Goal: Navigation & Orientation: Find specific page/section

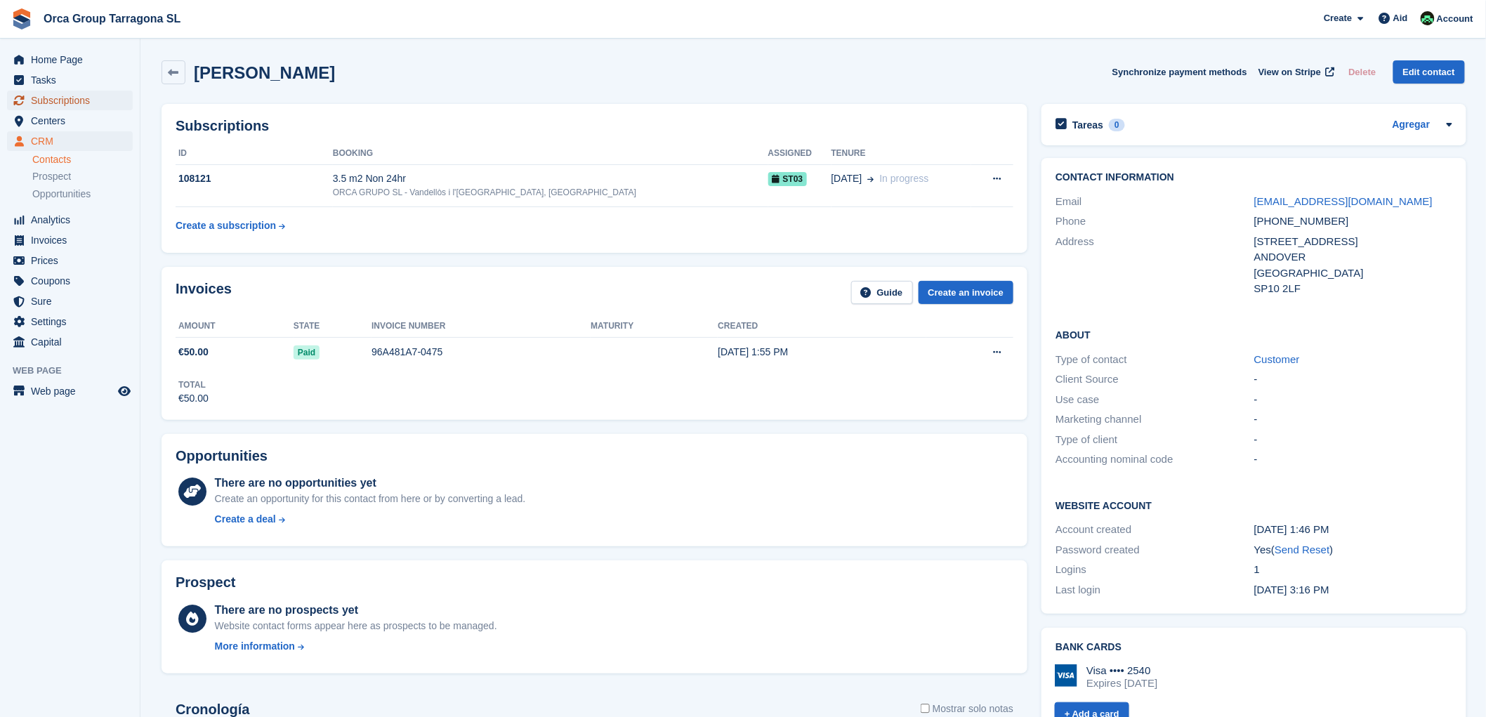
click at [93, 97] on span "Subscriptions" at bounding box center [73, 101] width 84 height 20
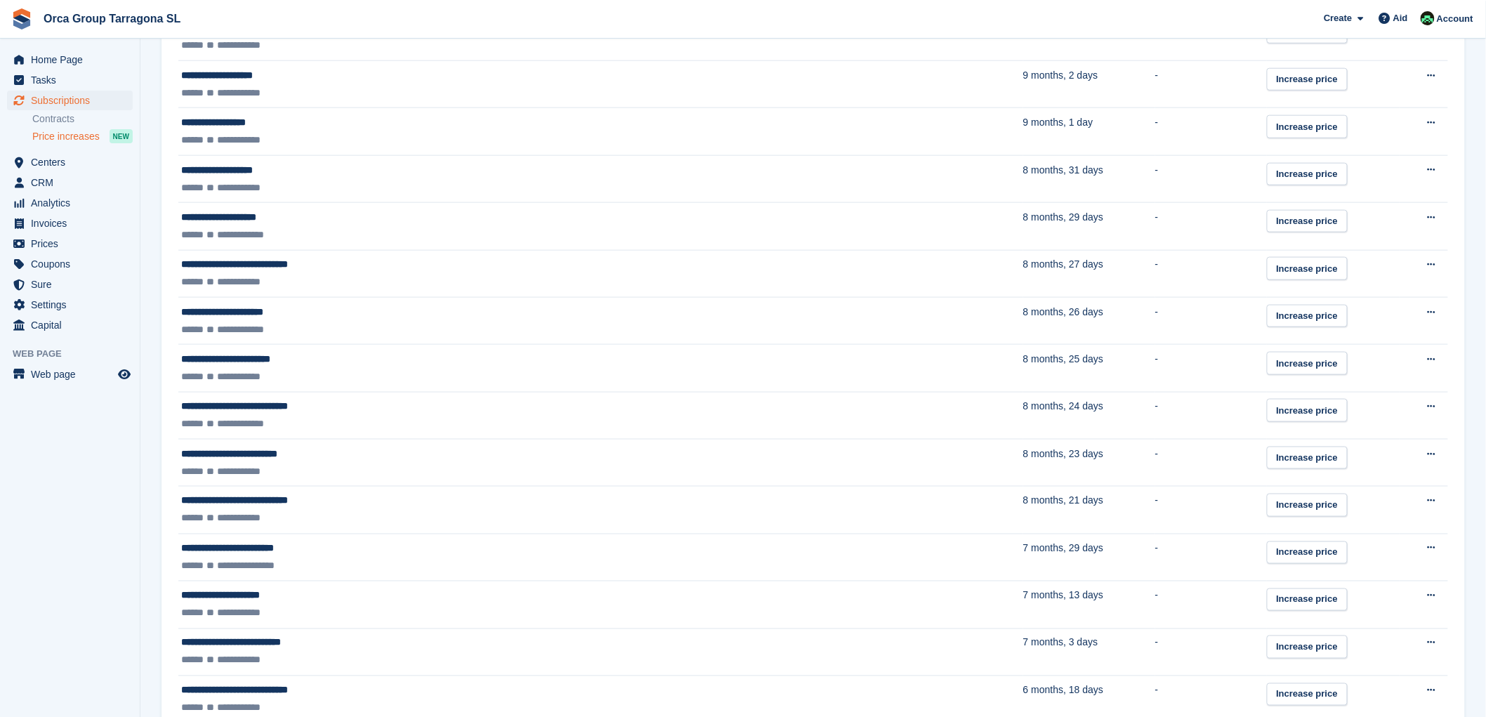
scroll to position [402, 0]
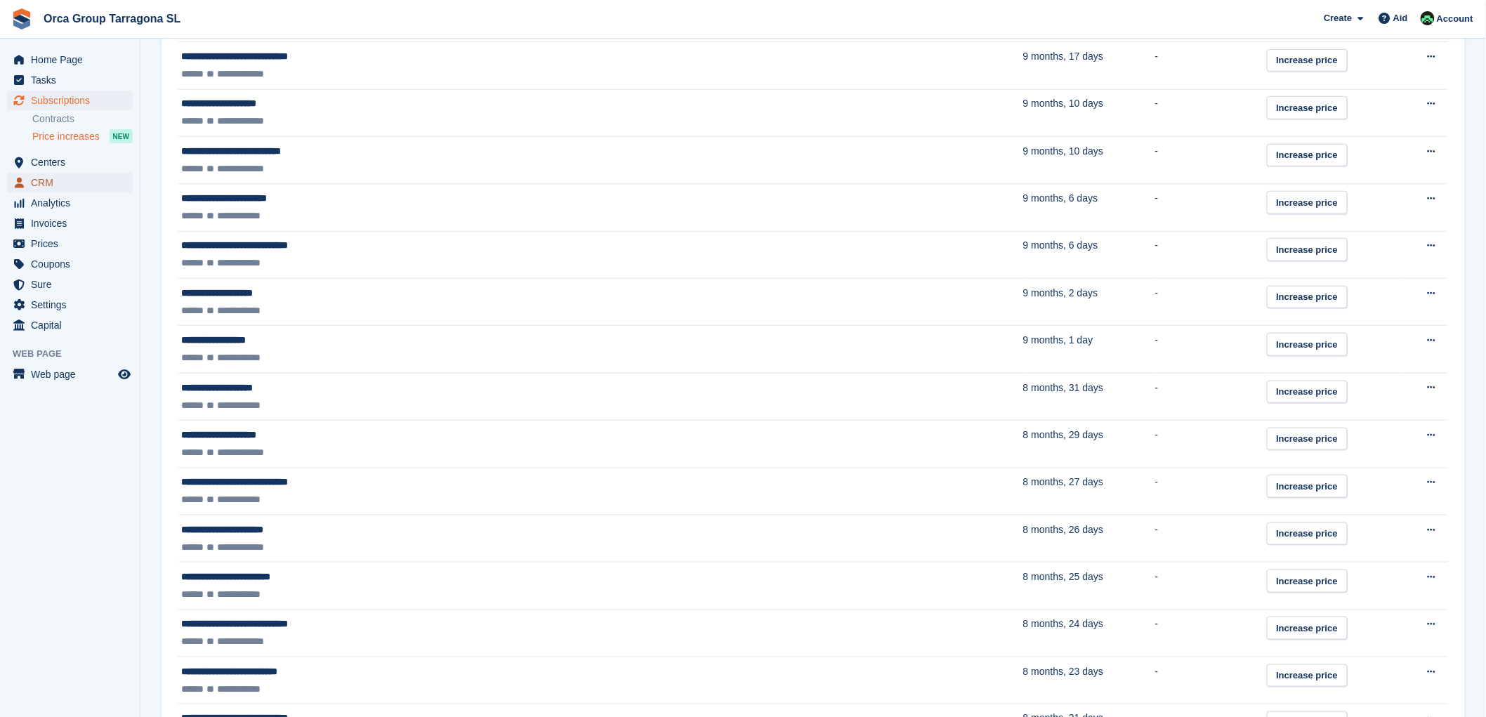
click at [38, 178] on font "CRM" at bounding box center [42, 182] width 22 height 11
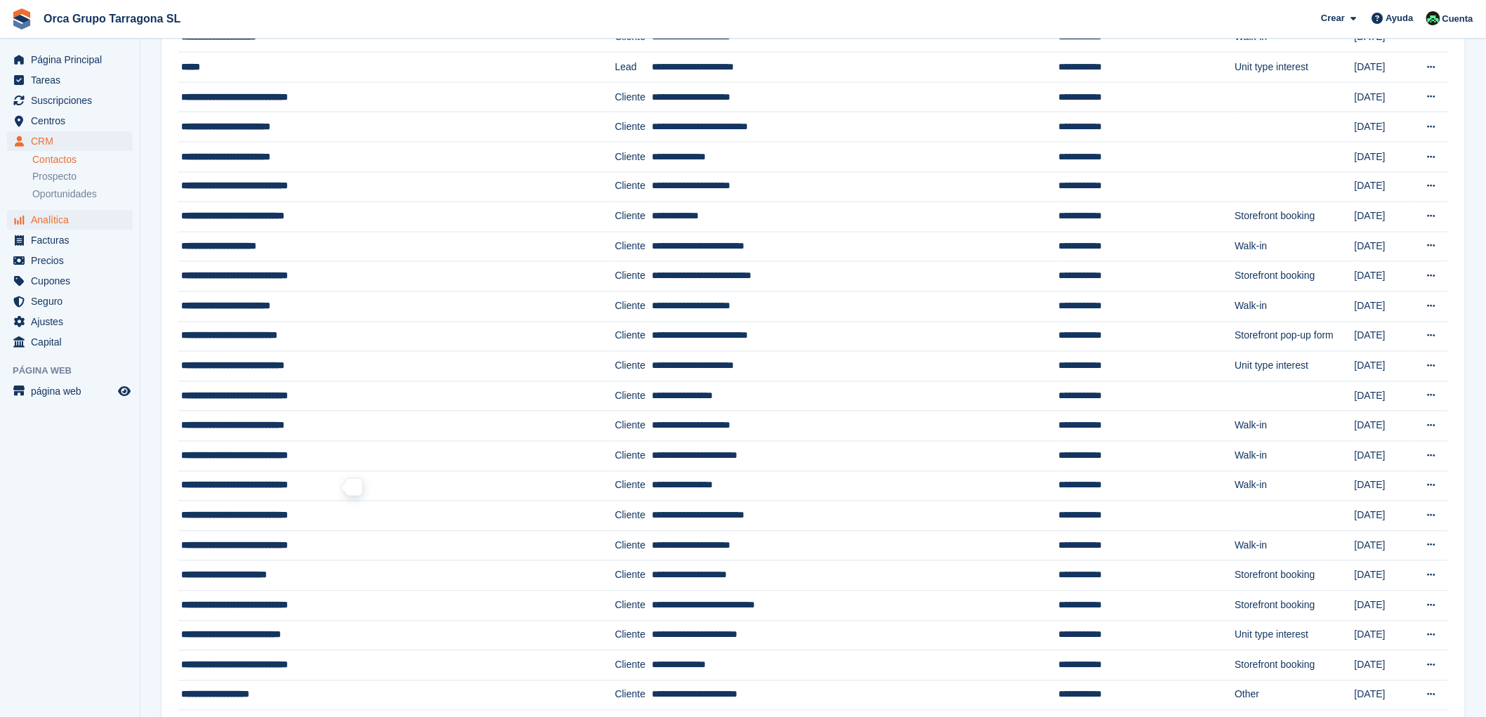
scroll to position [702, 0]
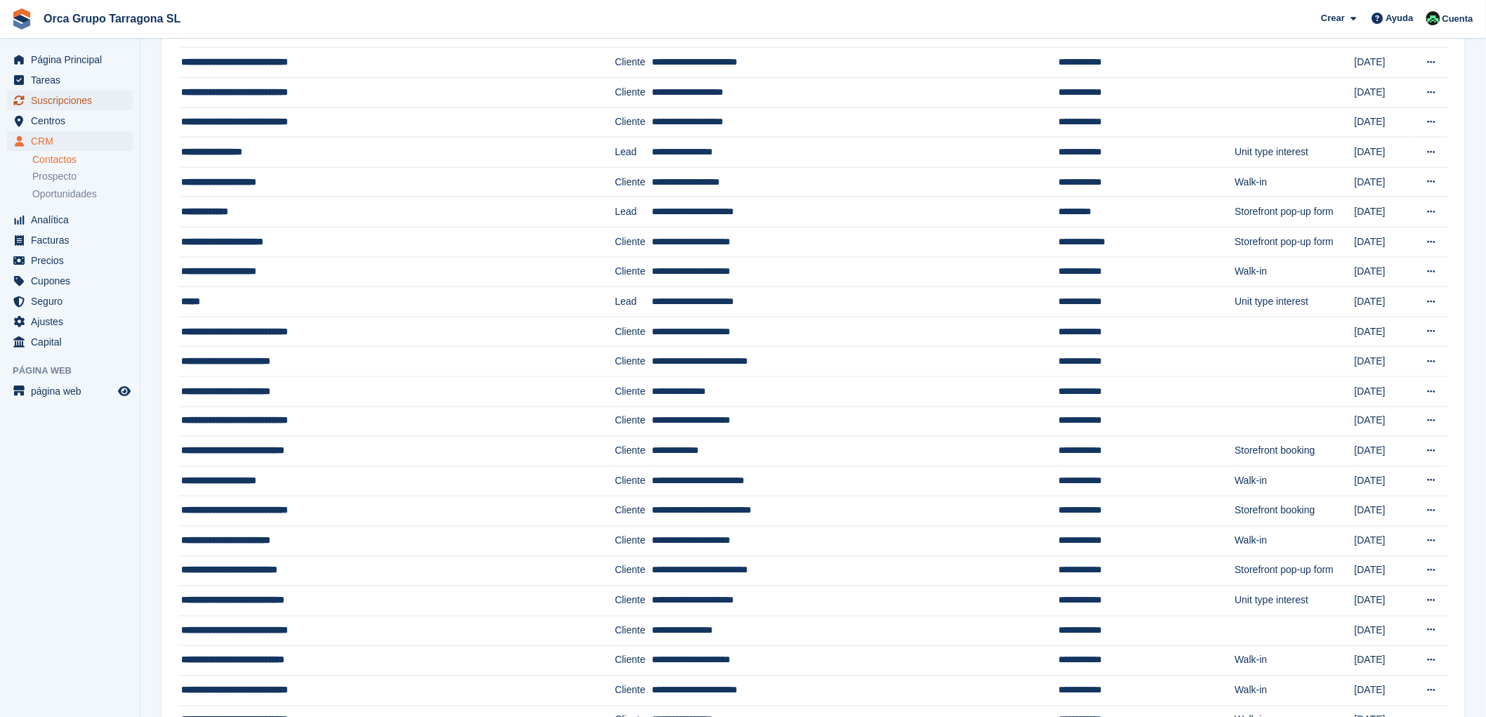
click at [44, 98] on span "Suscripciones" at bounding box center [73, 101] width 84 height 20
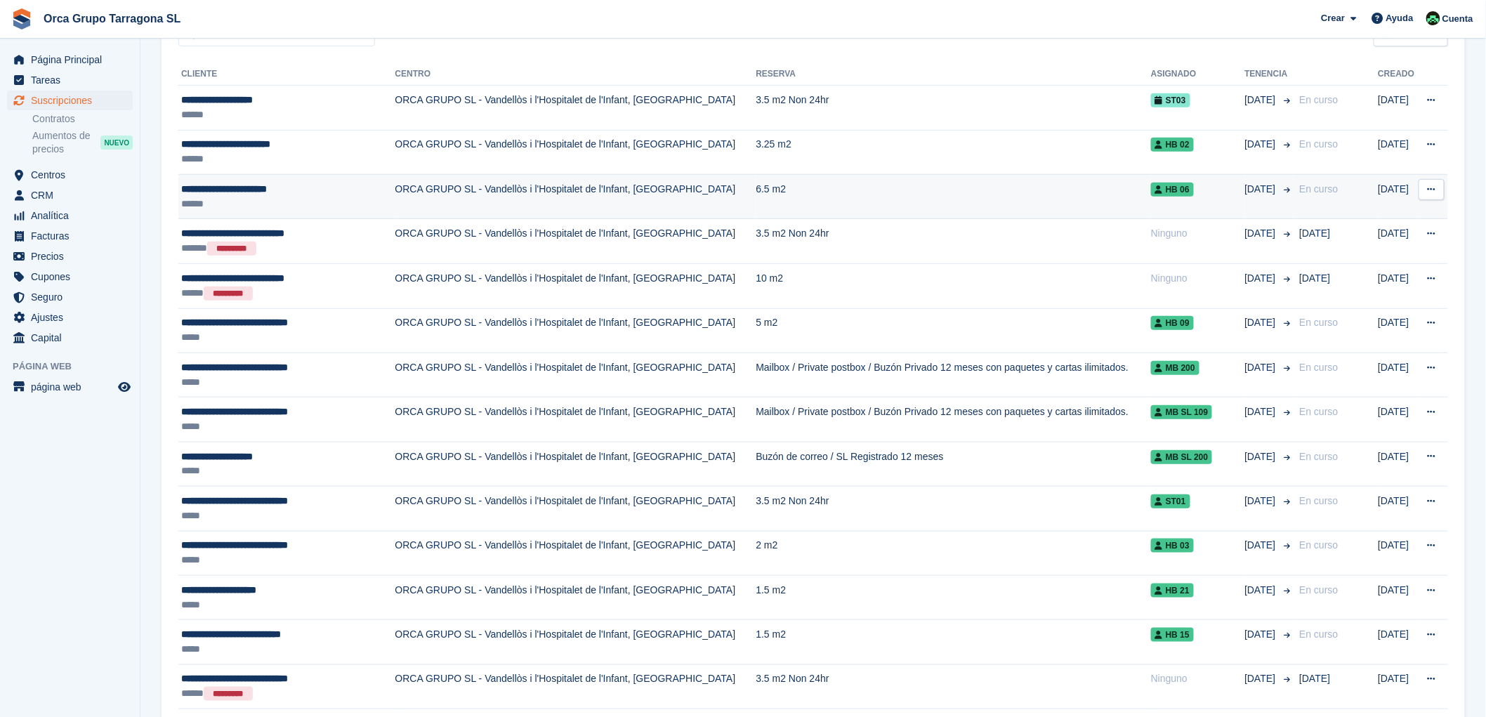
scroll to position [312, 0]
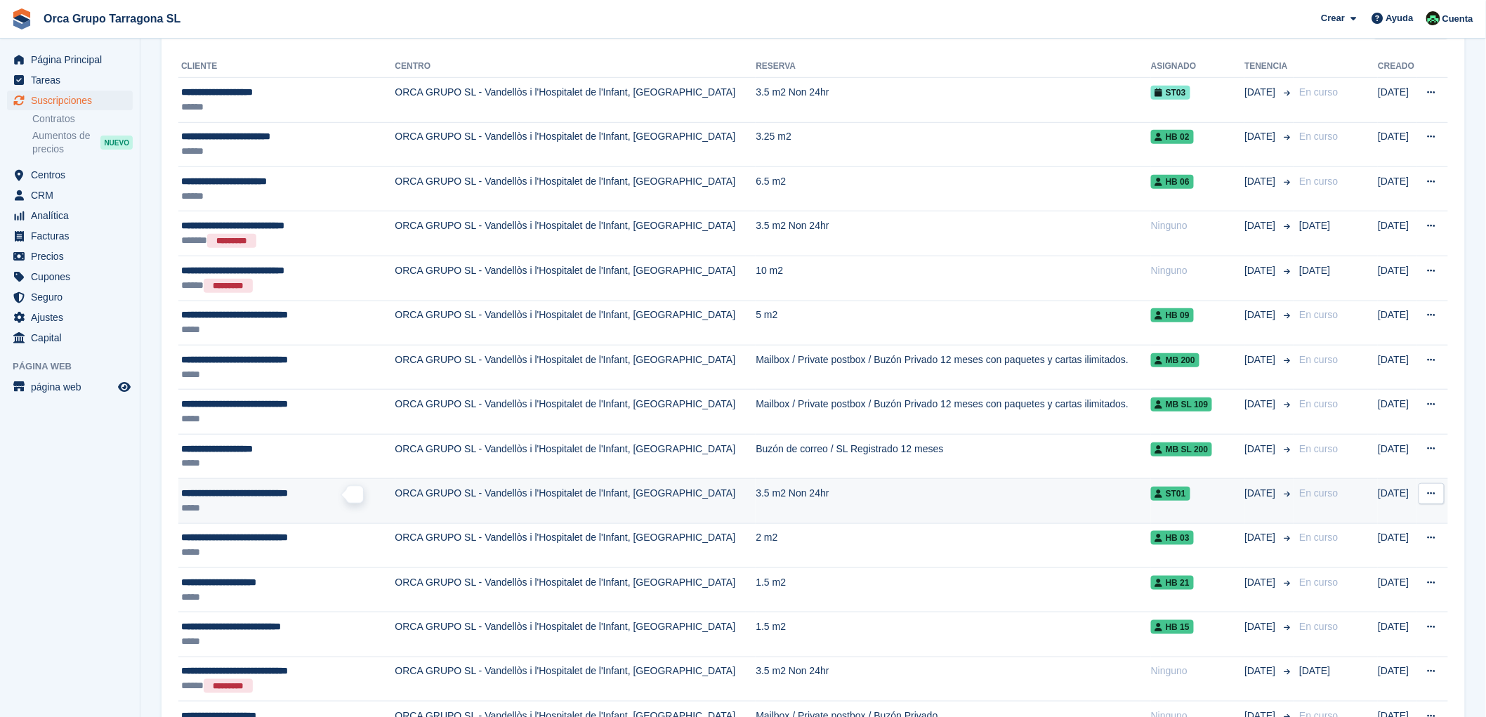
click at [275, 492] on span "**********" at bounding box center [234, 493] width 107 height 10
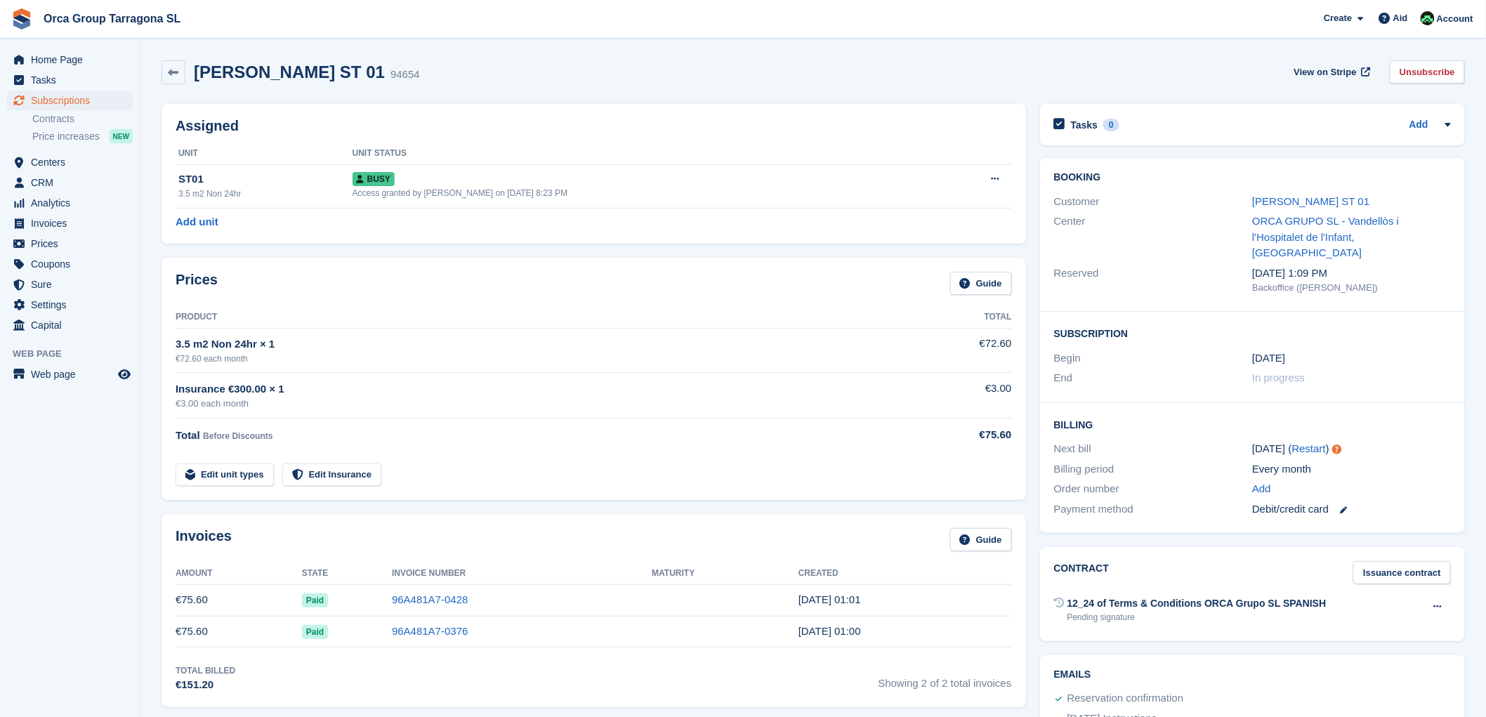
drag, startPoint x: 480, startPoint y: 72, endPoint x: 201, endPoint y: 67, distance: 279.6
click at [201, 67] on font "PATRICIA GONZALEZ ANDRADE ST 01" at bounding box center [289, 72] width 191 height 19
drag, startPoint x: 1433, startPoint y: 195, endPoint x: 1251, endPoint y: 195, distance: 181.9
click at [1244, 195] on div "Customer PATRICIA GONZALEZ ANDRADE ST 01" at bounding box center [1252, 202] width 397 height 20
copy div "PATRICIA GONZALEZ ANDRADE ST 01"
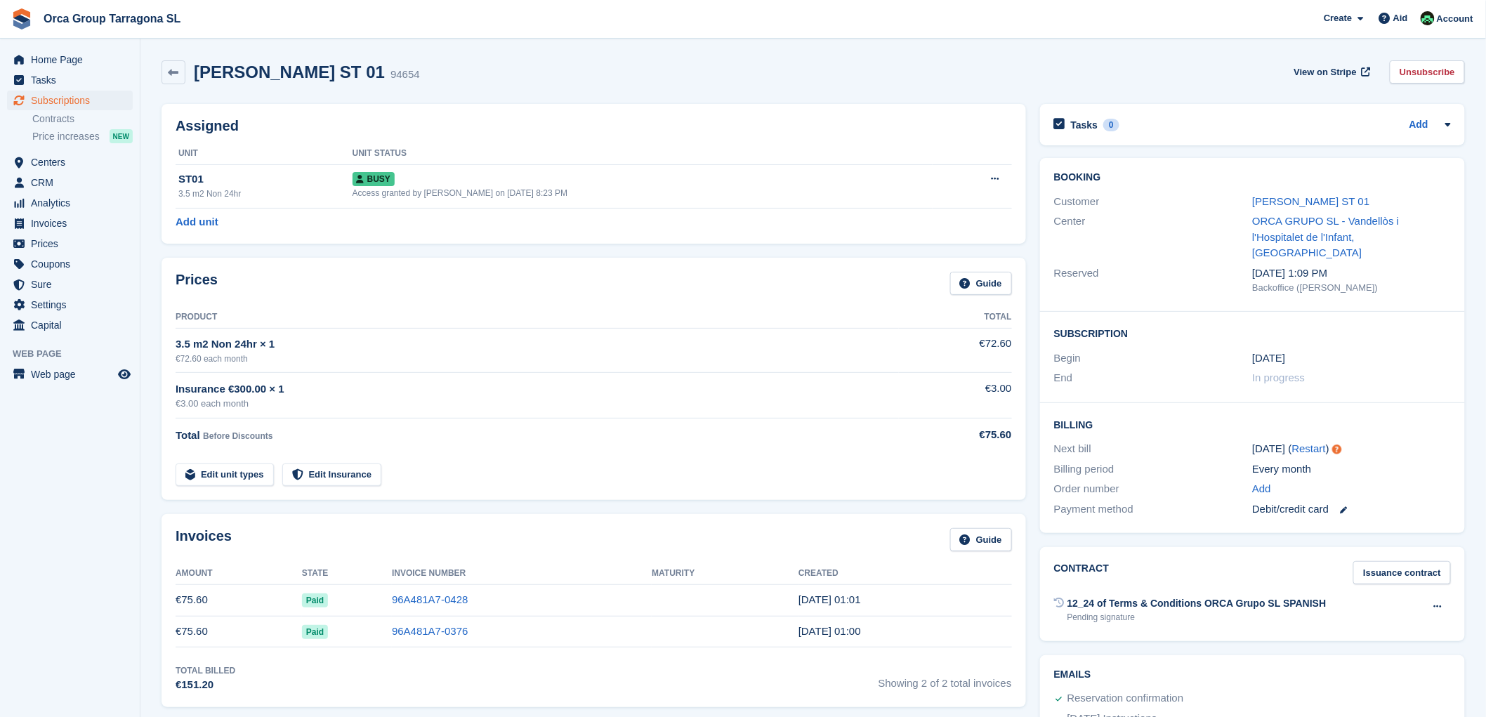
drag, startPoint x: 195, startPoint y: 597, endPoint x: 177, endPoint y: 598, distance: 18.3
click at [177, 598] on td "€75.60" at bounding box center [239, 600] width 126 height 32
copy font "€75.60"
click at [99, 223] on span "Invoices" at bounding box center [73, 223] width 84 height 20
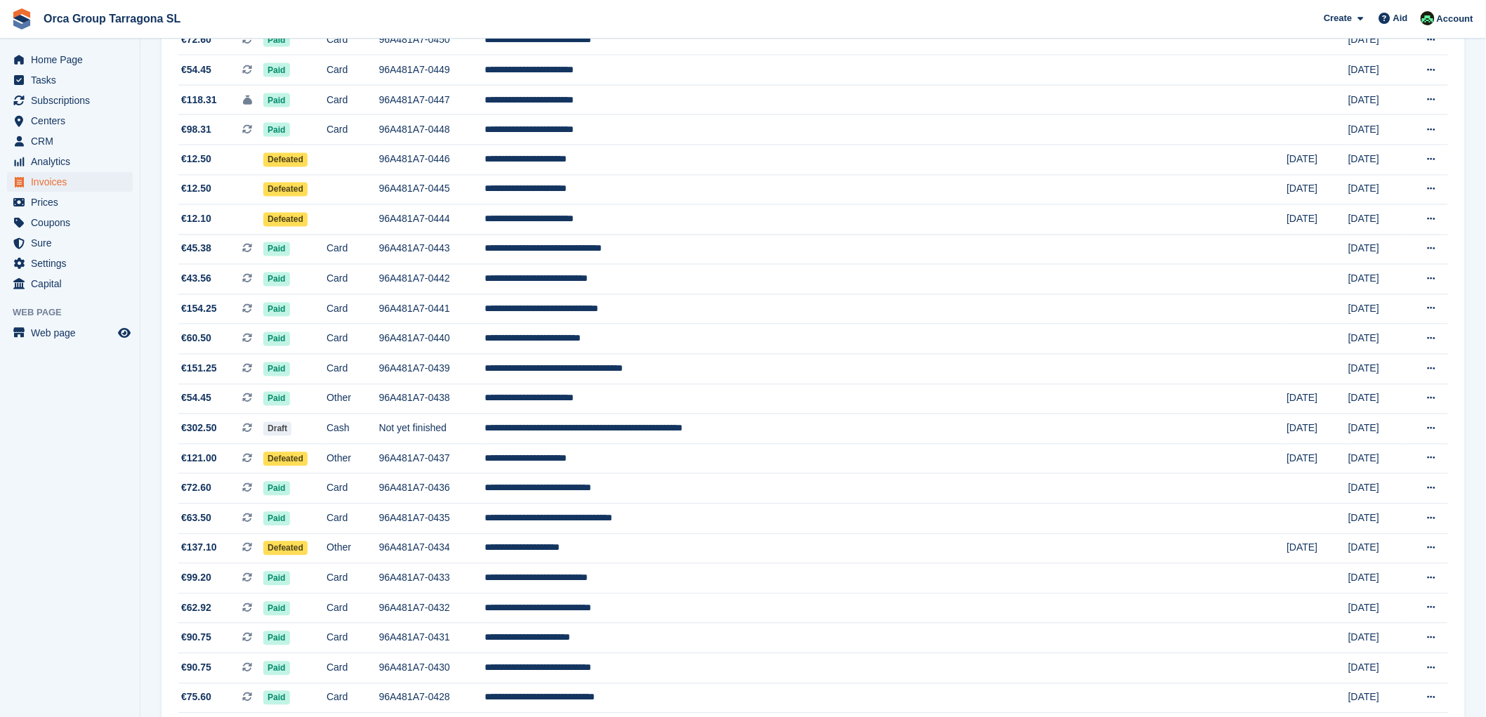
scroll to position [1094, 0]
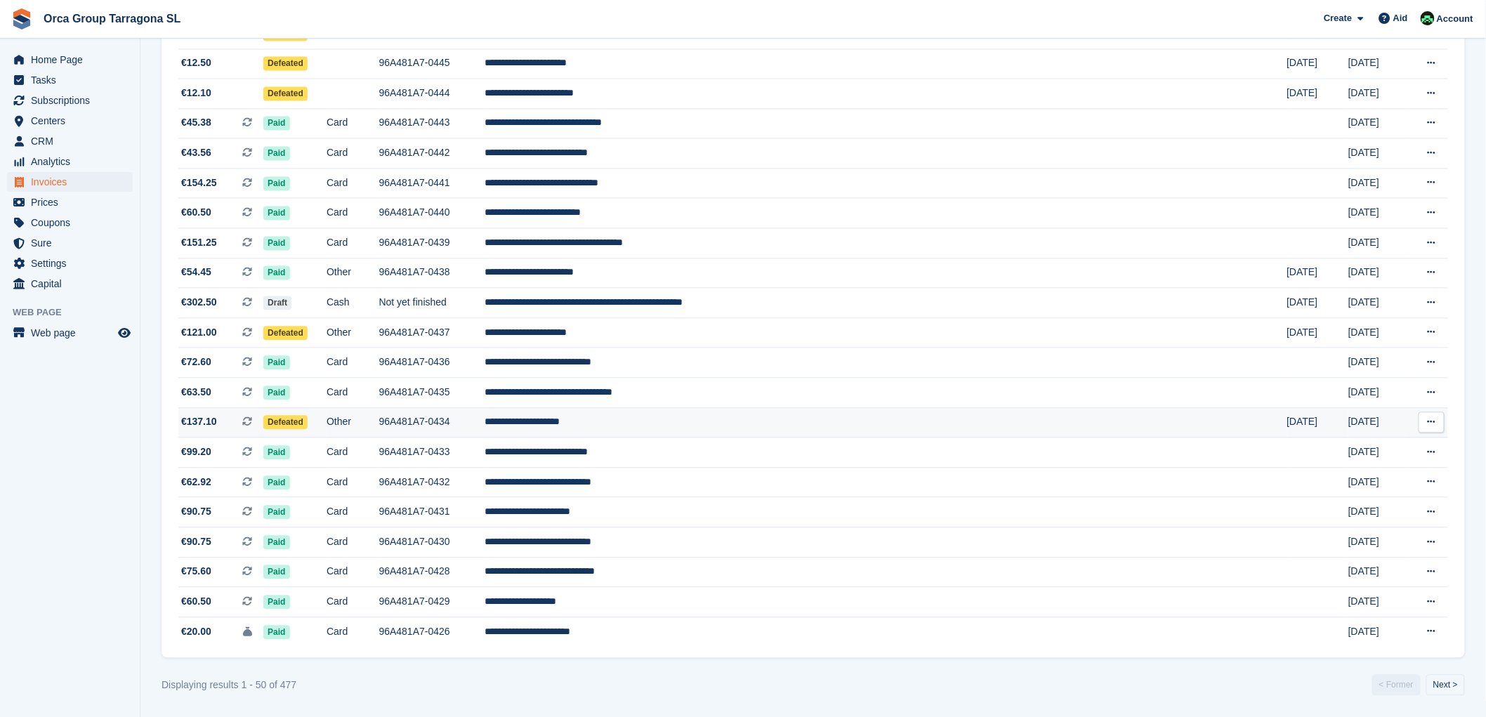
click at [560, 417] on font "**********" at bounding box center [522, 422] width 75 height 10
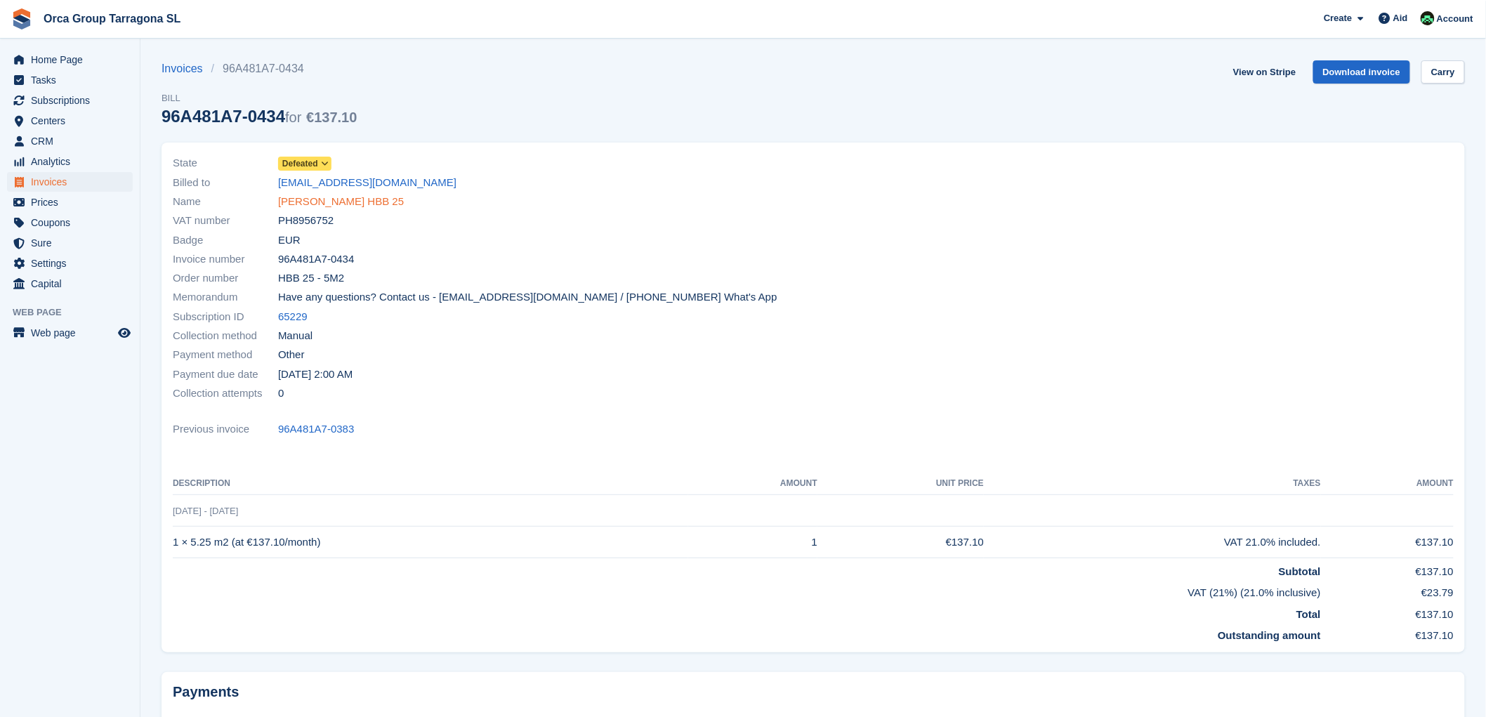
click at [291, 205] on font "[PERSON_NAME] HBB 25" at bounding box center [341, 201] width 126 height 12
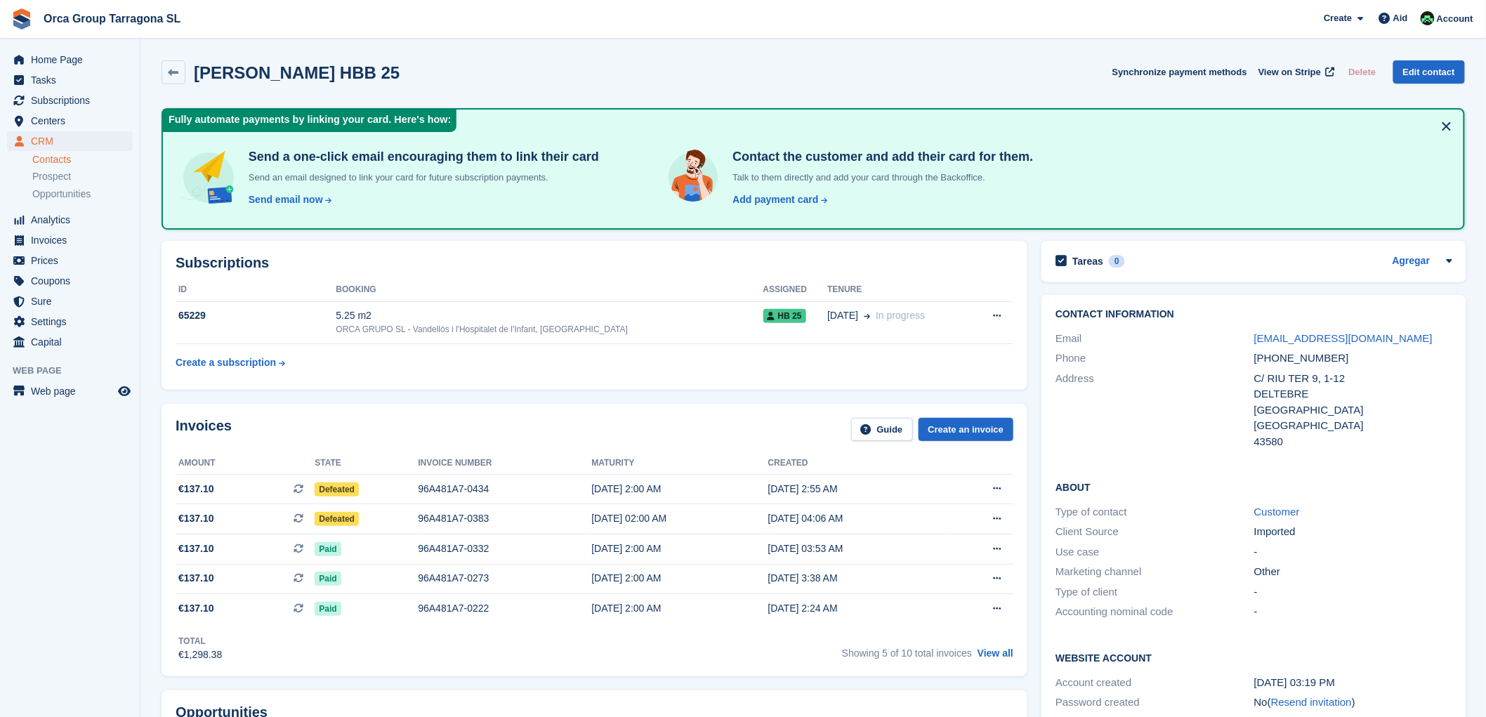
click at [508, 90] on div "ROSS PATTERSON HBB 25 Synchronize payment methods View on Stripe Delete Edit co…" at bounding box center [813, 75] width 1317 height 44
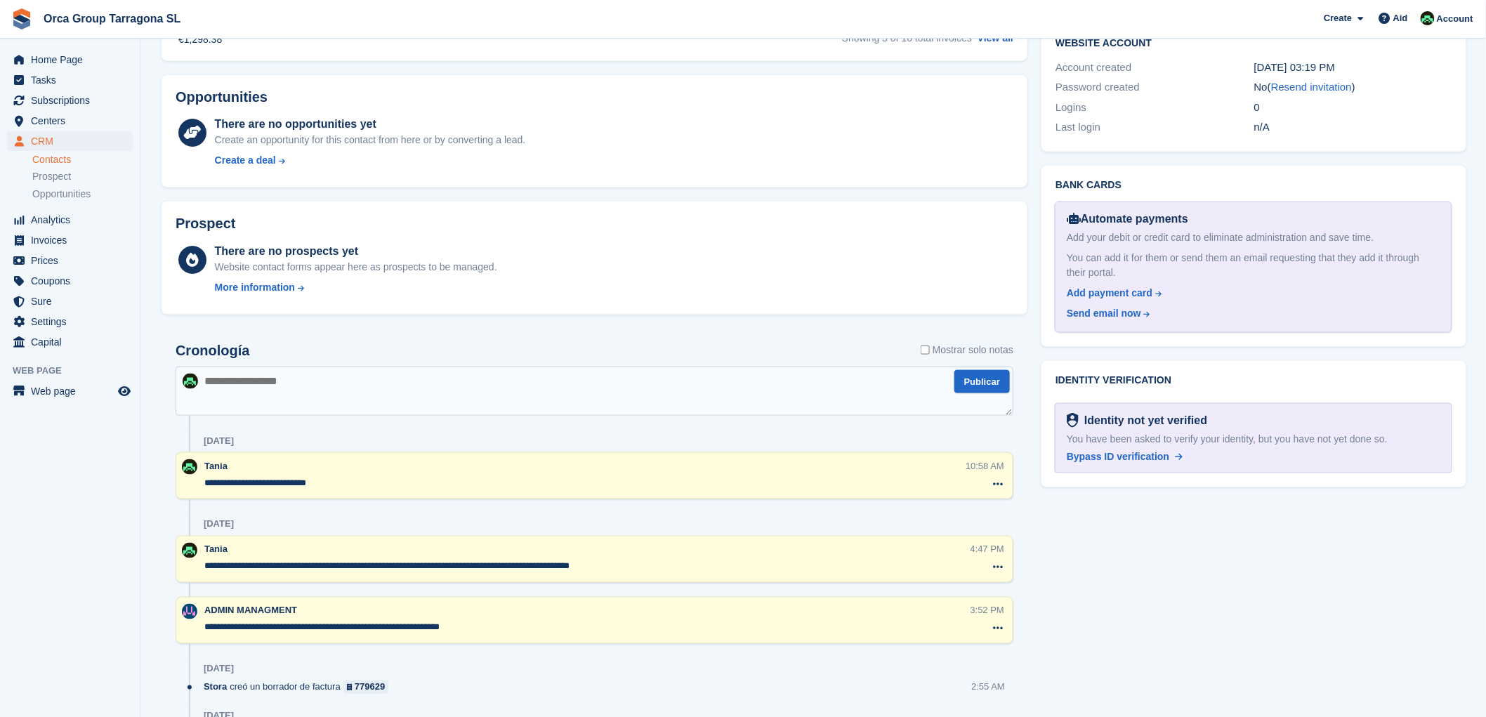
scroll to position [624, 0]
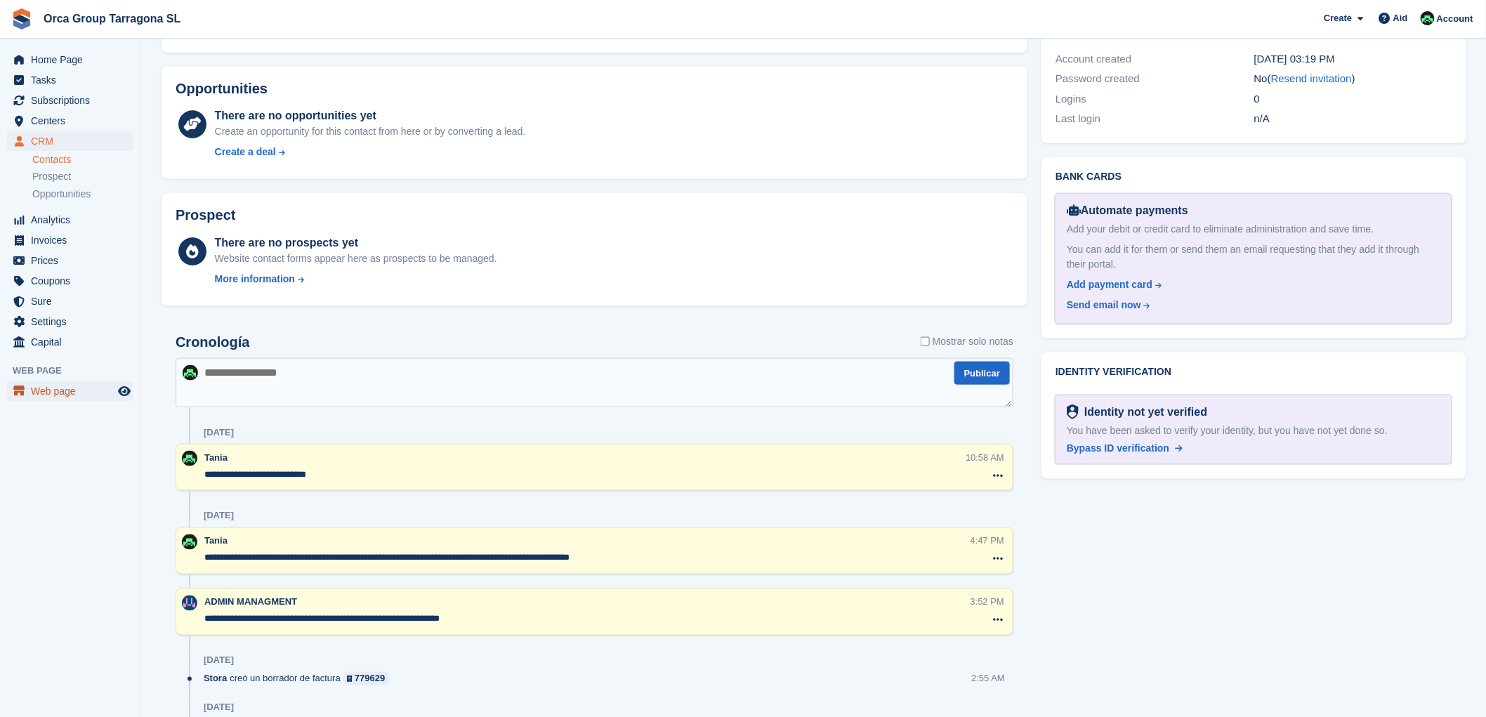
click at [45, 397] on span "Web page" at bounding box center [73, 391] width 84 height 20
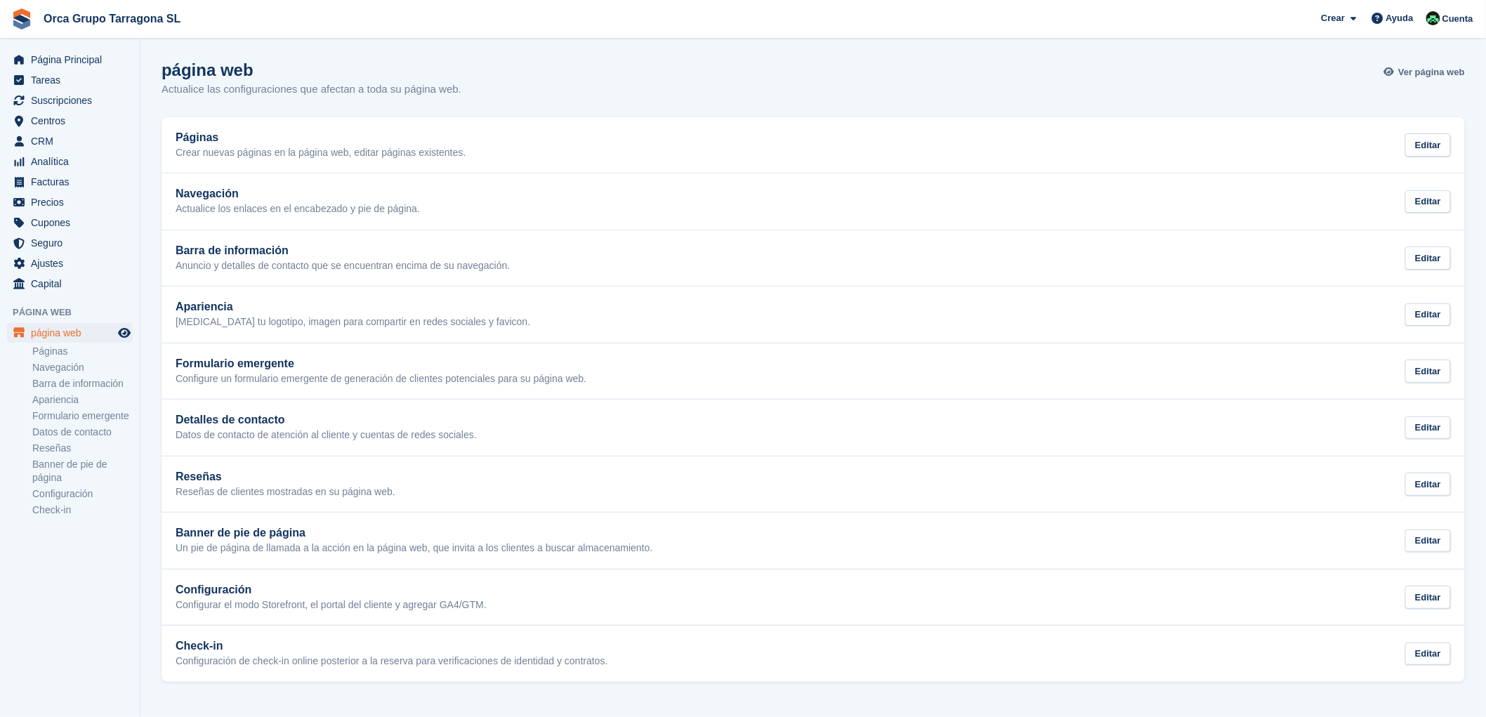
click at [1431, 75] on span "Ver página web" at bounding box center [1431, 72] width 67 height 14
